Goal: Information Seeking & Learning: Learn about a topic

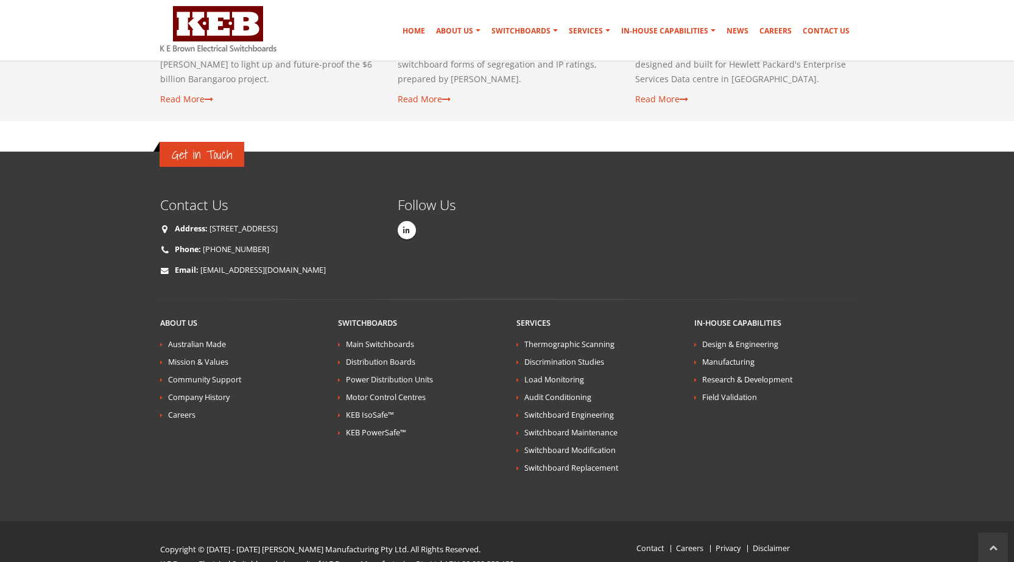
scroll to position [2215, 0]
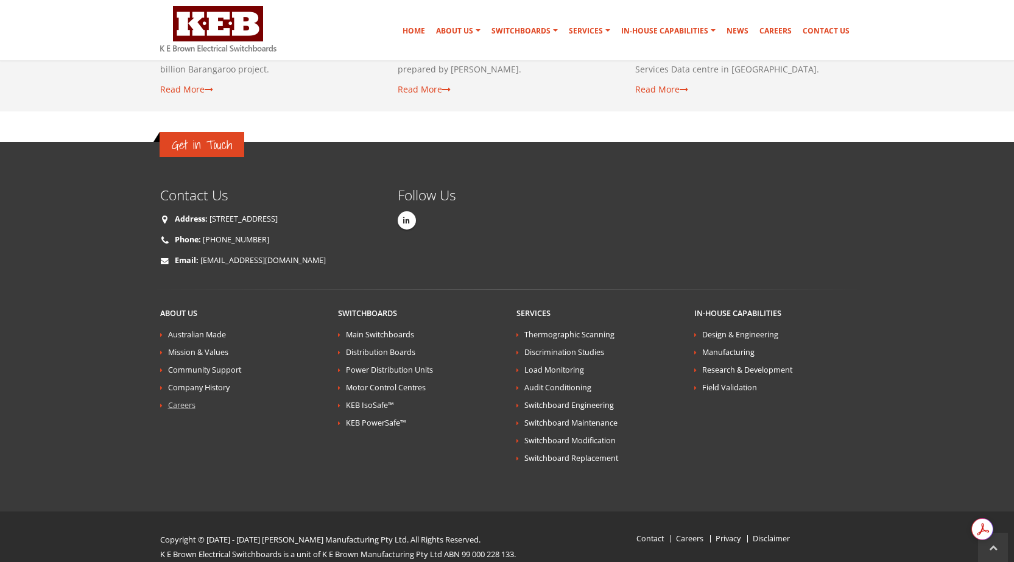
click at [188, 400] on link "Careers" at bounding box center [181, 405] width 27 height 10
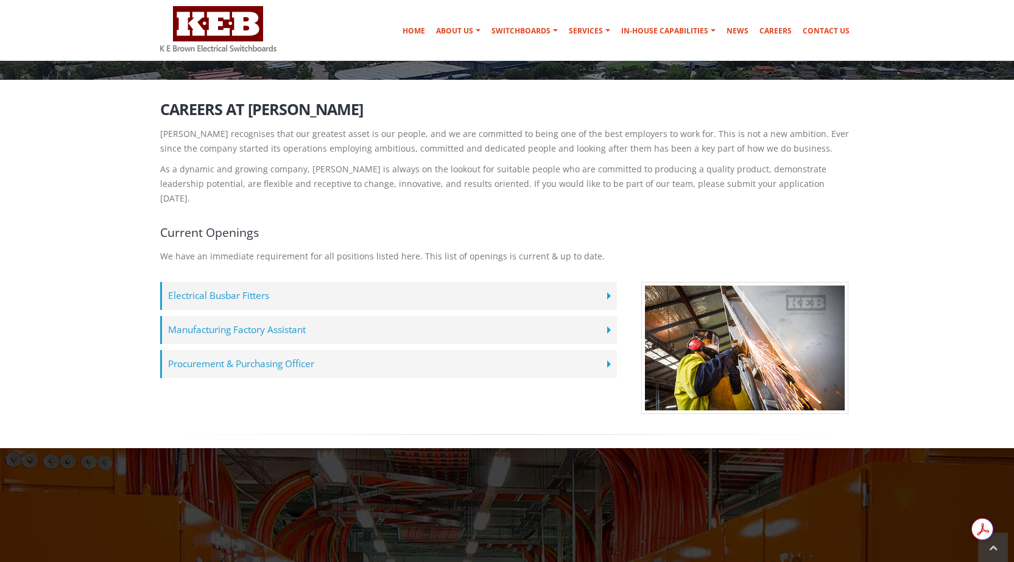
click at [301, 350] on label "Procurement & Purchasing Officer" at bounding box center [388, 364] width 457 height 28
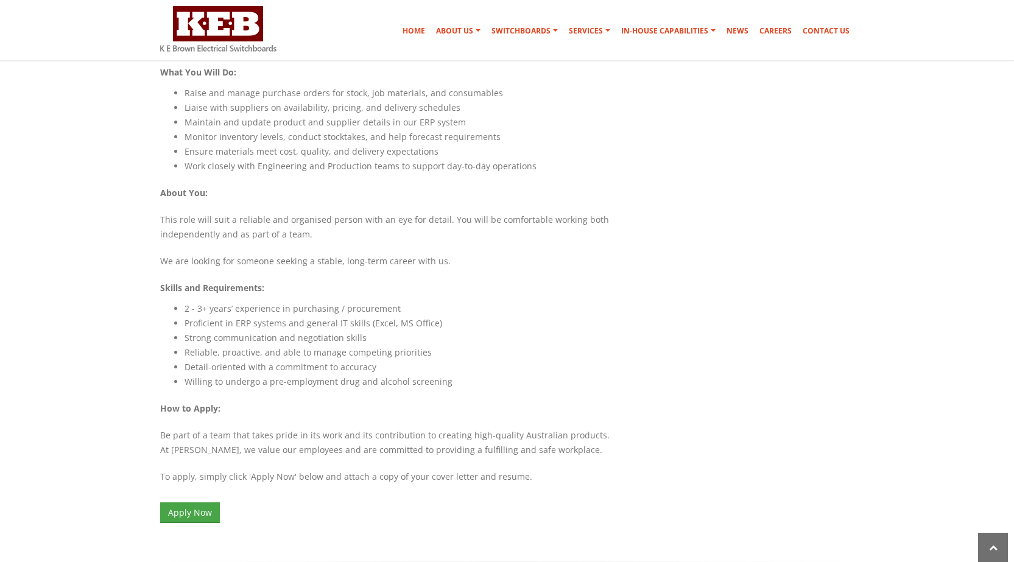
scroll to position [912, 0]
drag, startPoint x: 409, startPoint y: 291, endPoint x: 227, endPoint y: 298, distance: 182.2
click at [227, 317] on li "Proficient in ERP systems and general IT skills (Excel, MS Office)" at bounding box center [401, 324] width 432 height 15
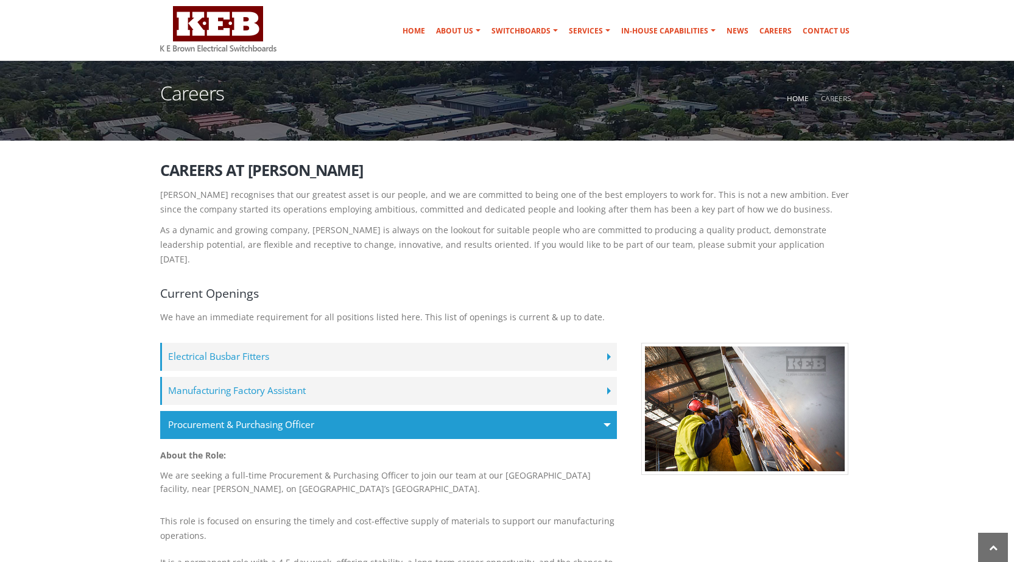
scroll to position [121, 0]
